Goal: Find specific page/section: Find specific page/section

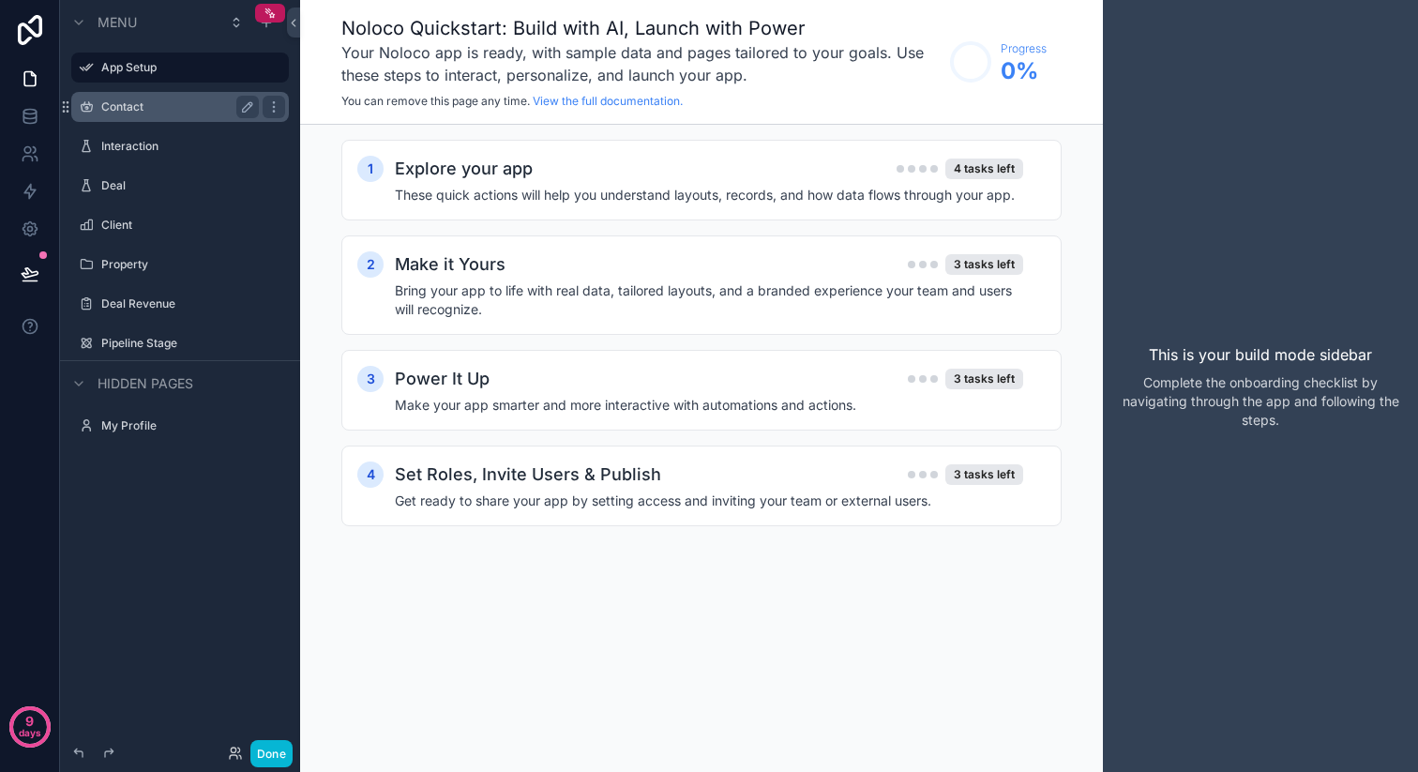
click at [167, 117] on div "Contact" at bounding box center [180, 107] width 158 height 23
click at [132, 105] on label "Contact" at bounding box center [176, 106] width 150 height 15
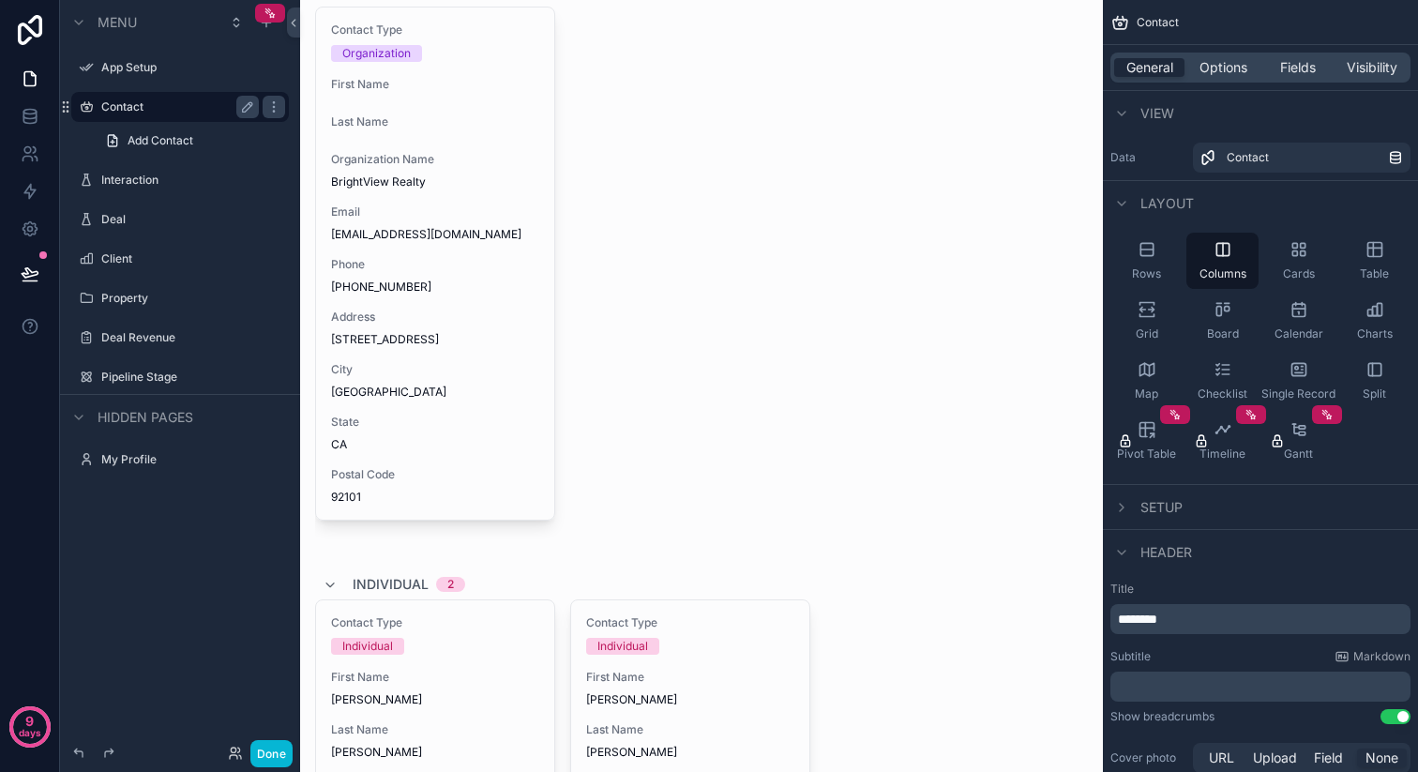
scroll to position [136, 0]
click at [111, 212] on label "Deal" at bounding box center [176, 219] width 150 height 15
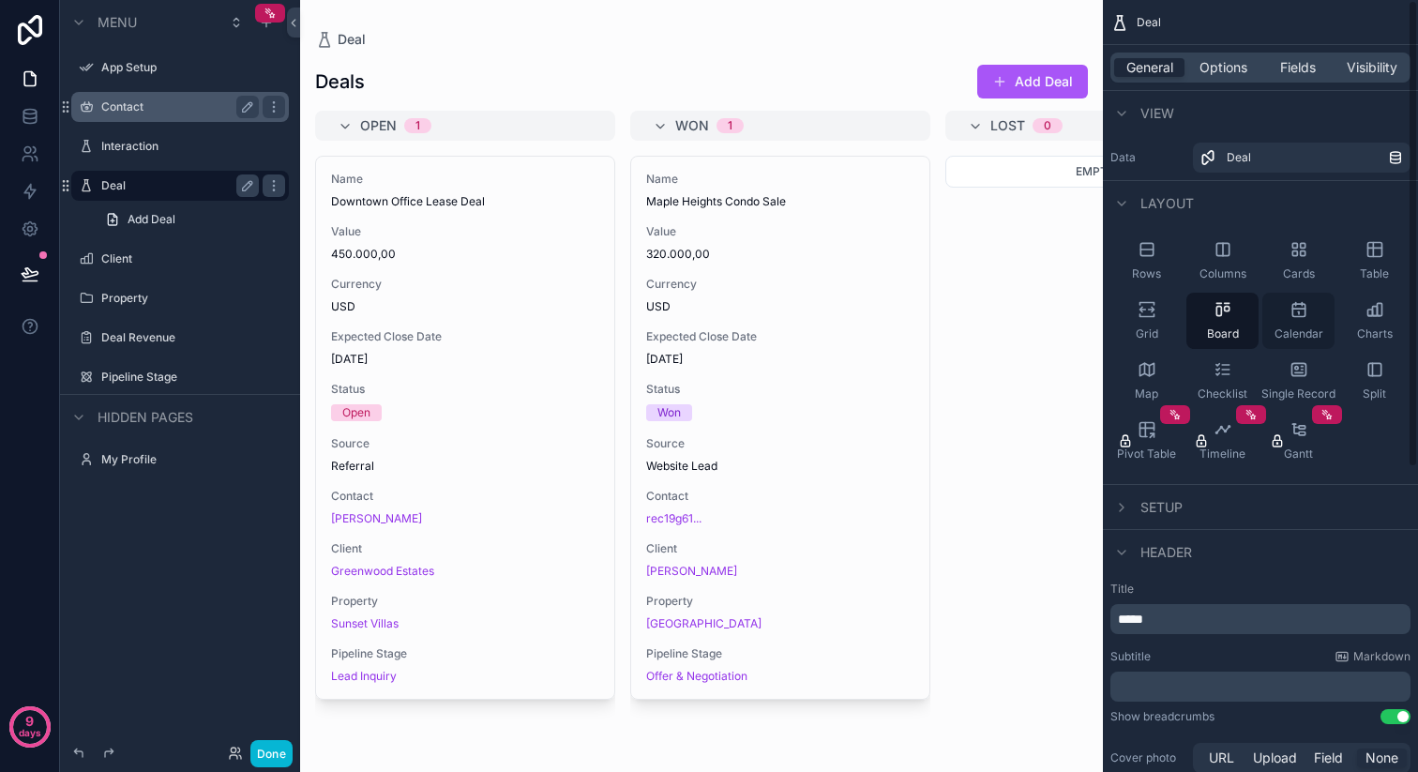
click at [1298, 319] on div "Calendar" at bounding box center [1298, 321] width 72 height 56
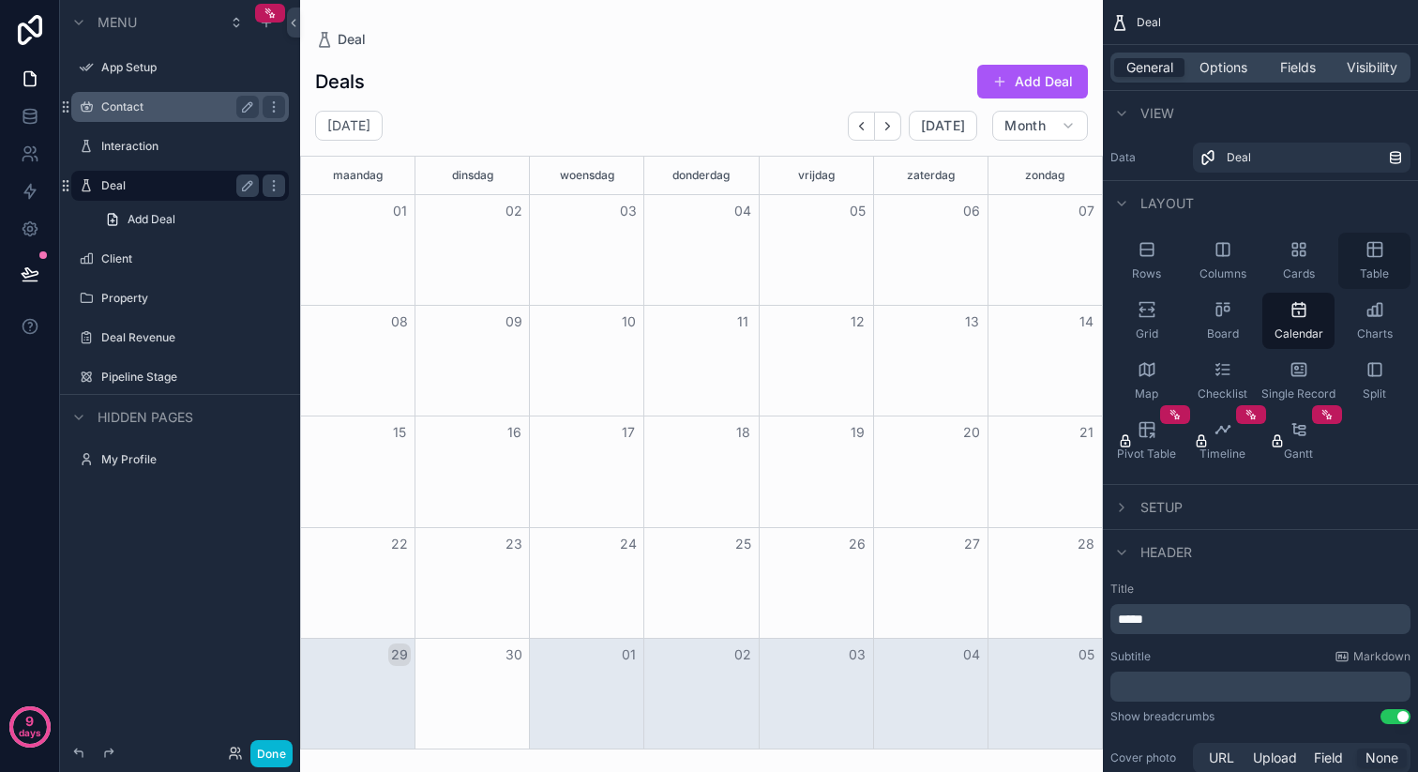
click at [1385, 240] on div "Table" at bounding box center [1374, 261] width 72 height 56
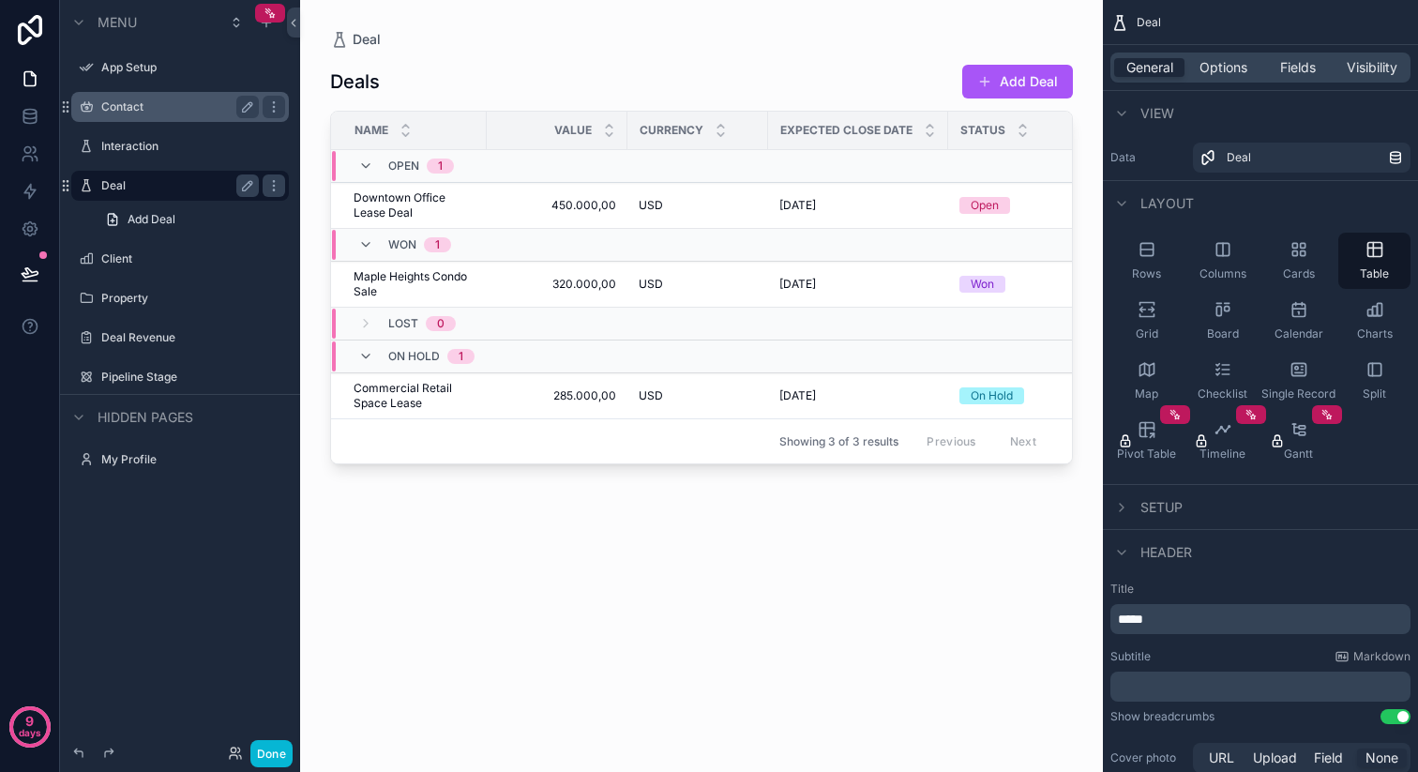
click at [379, 204] on div "scrollable content" at bounding box center [701, 374] width 803 height 749
click at [414, 211] on span "Downtown Office Lease Deal" at bounding box center [415, 205] width 122 height 30
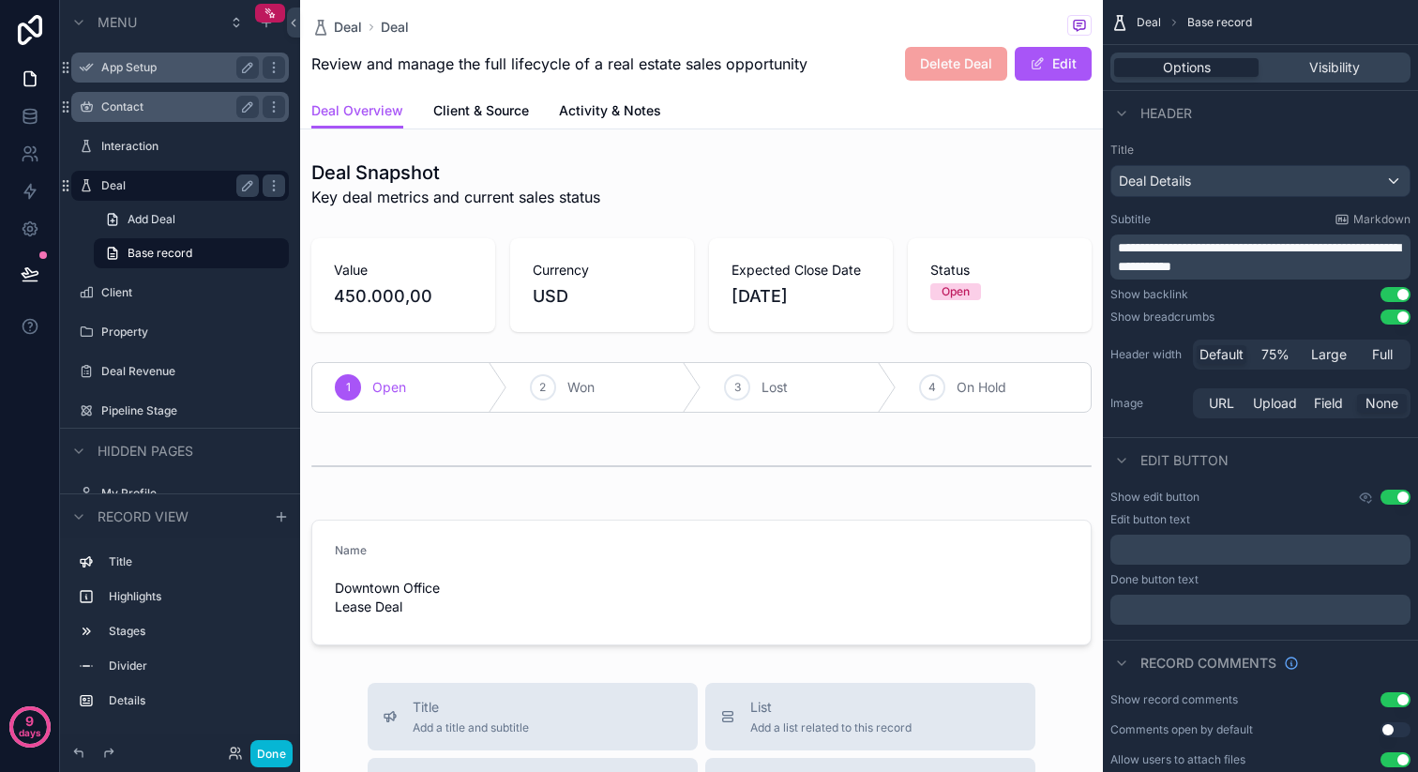
click at [143, 76] on div "App Setup" at bounding box center [180, 67] width 158 height 23
click at [18, 38] on icon at bounding box center [30, 30] width 24 height 30
